Goal: Task Accomplishment & Management: Complete application form

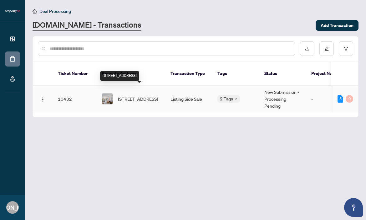
click at [144, 95] on span "[STREET_ADDRESS]" at bounding box center [138, 98] width 40 height 7
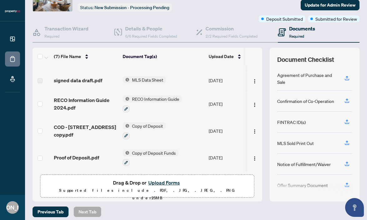
scroll to position [43, 0]
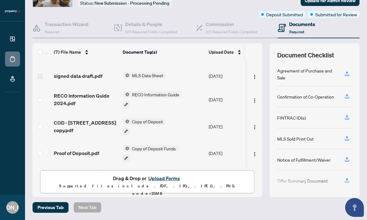
click at [160, 178] on button "Upload Forms" at bounding box center [164, 178] width 35 height 8
click at [153, 177] on button "Upload Forms" at bounding box center [164, 178] width 35 height 8
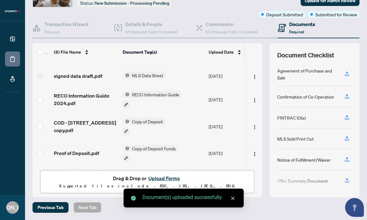
scroll to position [0, 0]
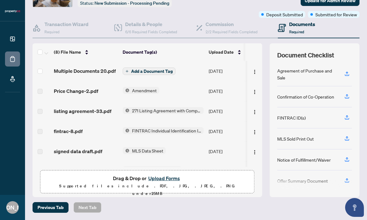
click at [146, 72] on span "Add a Document Tag" at bounding box center [152, 71] width 42 height 4
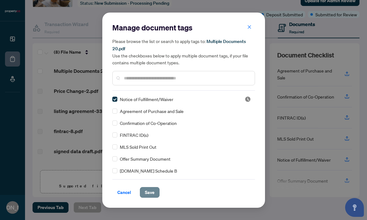
click at [151, 193] on span "Save" at bounding box center [150, 192] width 10 height 10
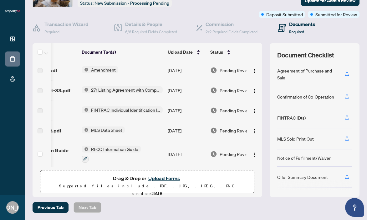
scroll to position [0, 57]
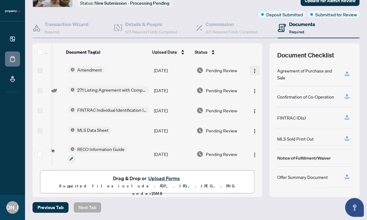
click at [252, 70] on img "button" at bounding box center [254, 70] width 5 height 5
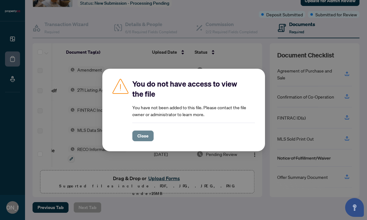
click at [145, 139] on span "Close" at bounding box center [142, 136] width 11 height 10
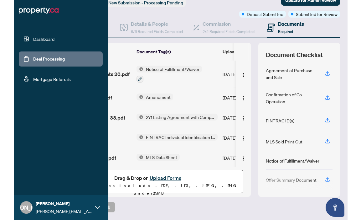
scroll to position [43, 0]
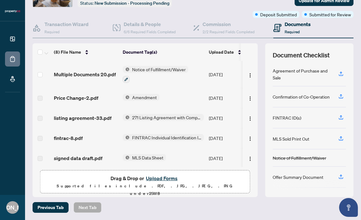
click at [181, 57] on th "Document Tag(s)" at bounding box center [163, 52] width 86 height 18
click at [159, 179] on button "Upload Forms" at bounding box center [161, 178] width 35 height 8
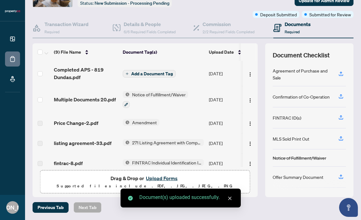
click at [144, 75] on span "Add a Document Tag" at bounding box center [152, 73] width 42 height 4
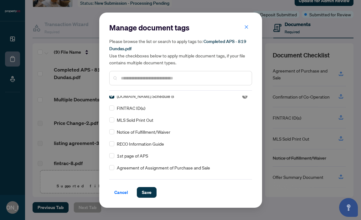
scroll to position [0, 0]
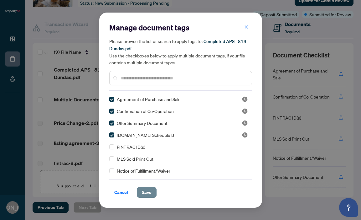
click at [143, 189] on span "Save" at bounding box center [147, 192] width 10 height 10
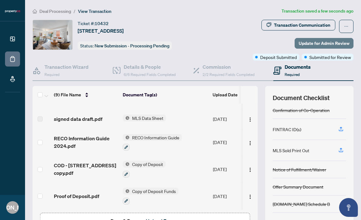
click at [312, 42] on span "Update for Admin Review" at bounding box center [324, 43] width 51 height 10
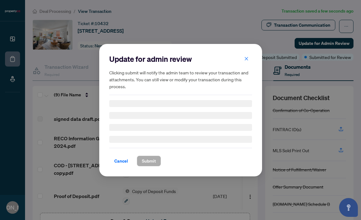
click at [311, 42] on div "Update for admin review Clicking submit will notify the admin team to review yo…" at bounding box center [180, 110] width 361 height 220
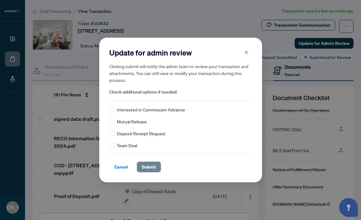
click at [144, 168] on span "Submit" at bounding box center [149, 167] width 14 height 10
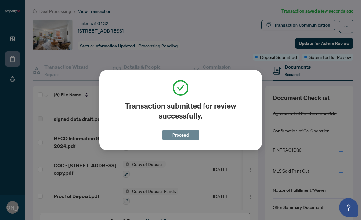
click at [172, 139] on button "Proceed" at bounding box center [181, 134] width 38 height 11
